Goal: Information Seeking & Learning: Find contact information

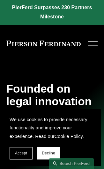
click at [47, 155] on span "Decline" at bounding box center [48, 153] width 13 height 4
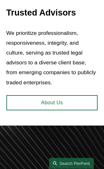
scroll to position [208, 0]
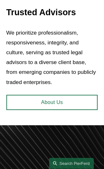
click at [66, 110] on link "About Us" at bounding box center [51, 102] width 91 height 15
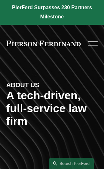
click at [94, 39] on div at bounding box center [93, 43] width 10 height 11
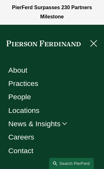
click at [26, 98] on link "People" at bounding box center [19, 96] width 23 height 7
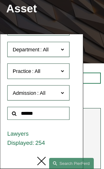
scroll to position [22, 0]
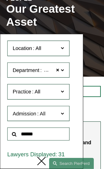
scroll to position [30, 0]
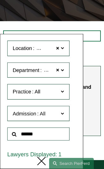
scroll to position [0, 0]
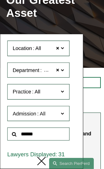
scroll to position [394, 0]
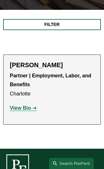
scroll to position [154, 0]
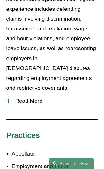
scroll to position [416, 0]
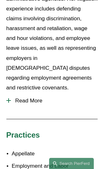
click at [29, 98] on span "Read More" at bounding box center [54, 101] width 87 height 7
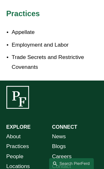
scroll to position [661, 0]
